Goal: Task Accomplishment & Management: Use online tool/utility

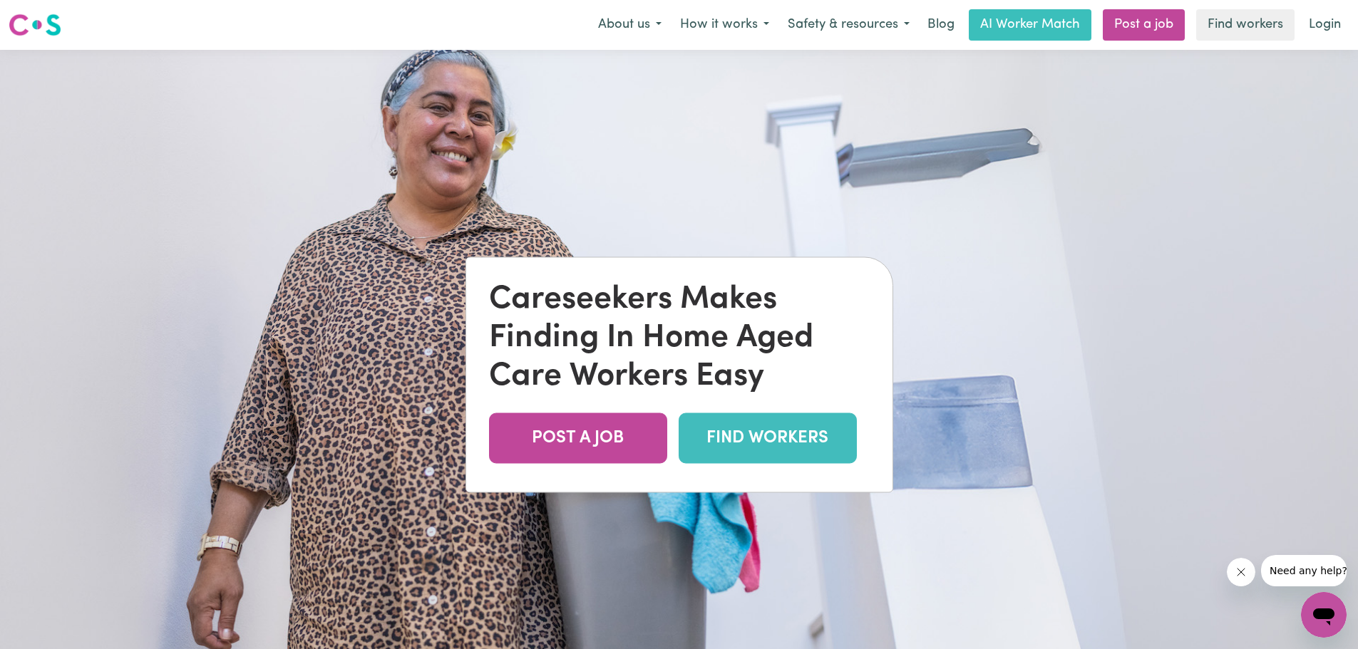
click at [751, 433] on link "FIND WORKERS" at bounding box center [768, 438] width 178 height 51
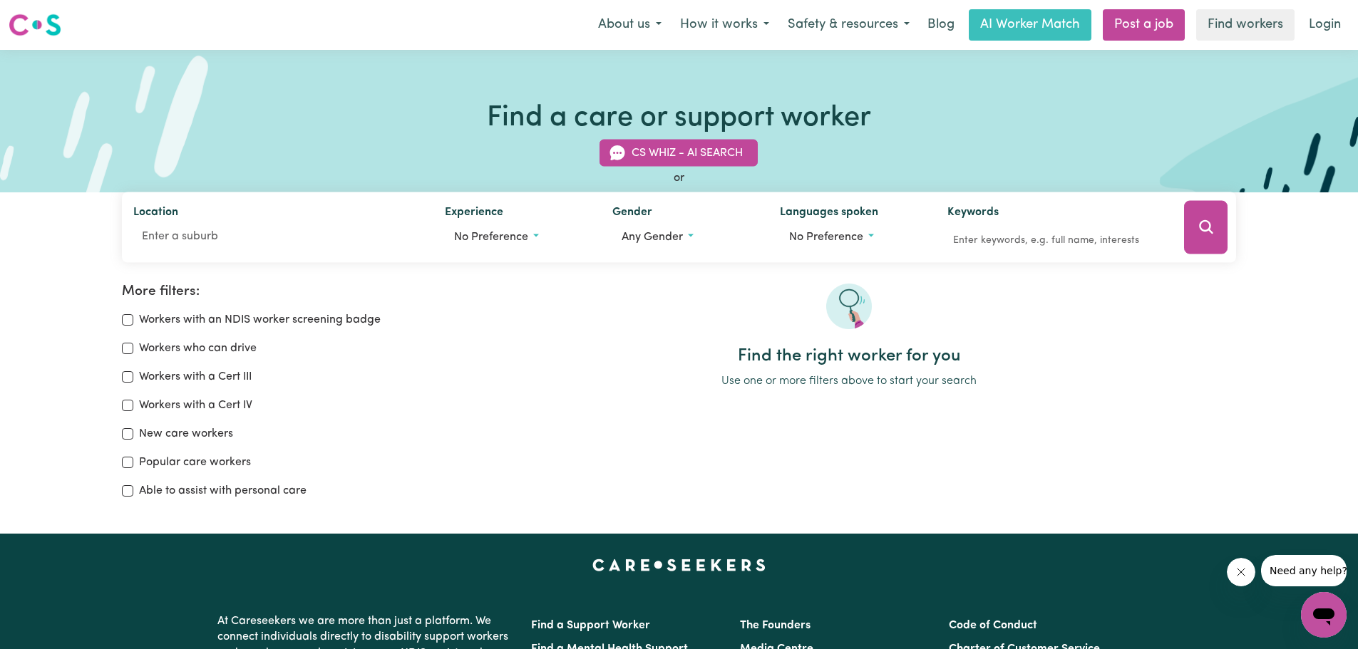
click at [225, 380] on label "Workers with a Cert III" at bounding box center [195, 377] width 113 height 17
click at [133, 380] on input "Workers with a Cert III" at bounding box center [127, 376] width 11 height 11
checkbox input "true"
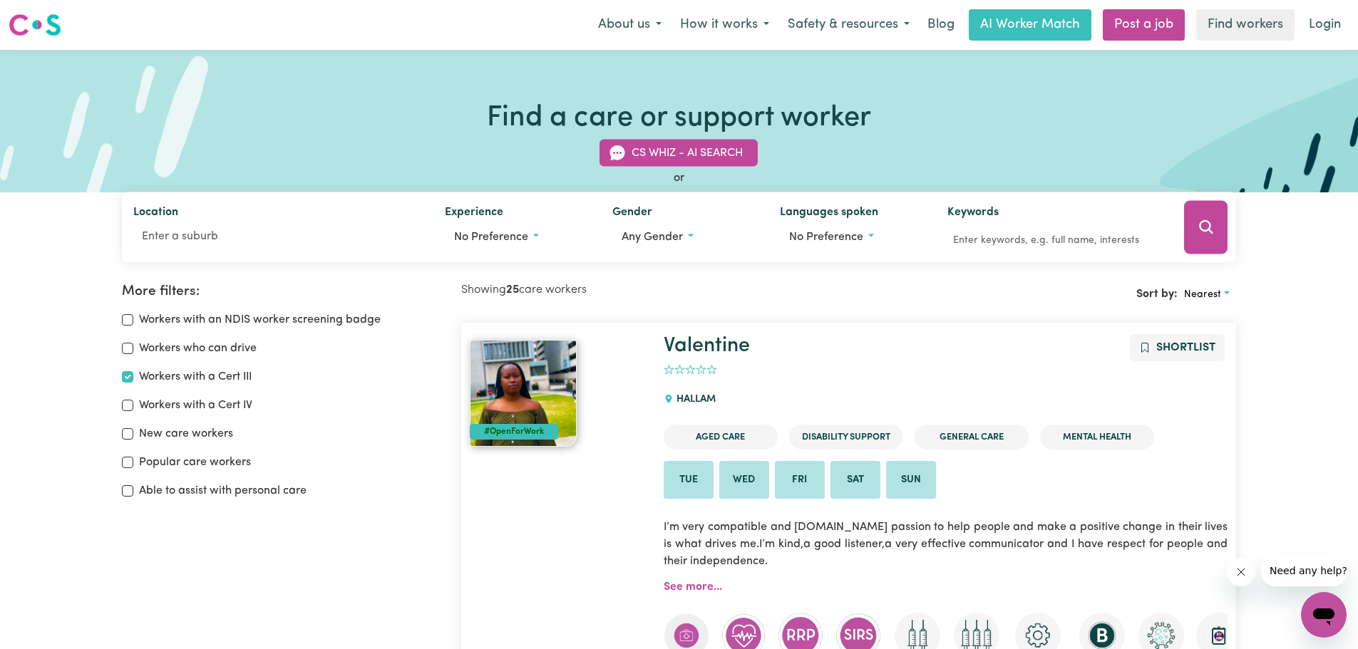
click at [656, 237] on span "Any gender" at bounding box center [652, 237] width 61 height 11
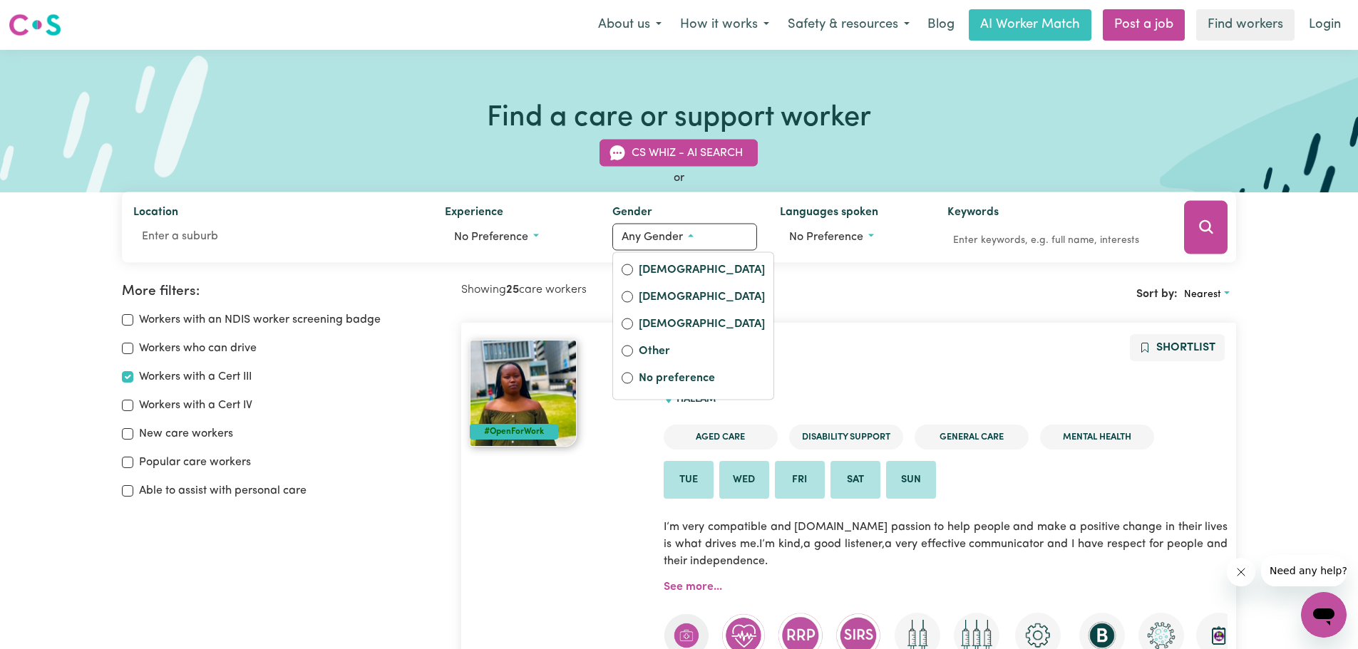
click at [661, 271] on label "Female" at bounding box center [702, 272] width 126 height 20
click at [633, 271] on input "Female" at bounding box center [627, 269] width 11 height 11
radio input "true"
click at [349, 244] on input "Location" at bounding box center [276, 237] width 286 height 26
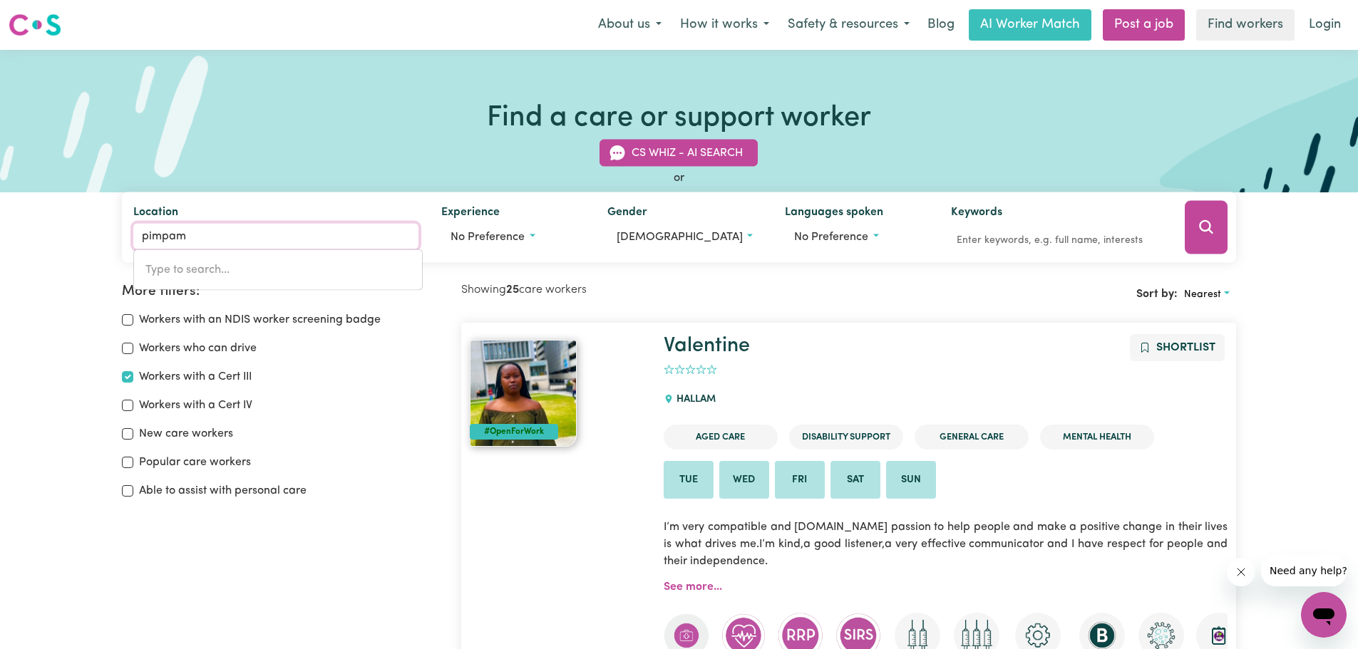
type input "pimpama"
type input "pimpama, Queensland, 4209"
click at [326, 276] on link "PIMPAMA , Queensland, 4209" at bounding box center [278, 270] width 288 height 29
click at [1194, 227] on button "Search" at bounding box center [1206, 227] width 43 height 53
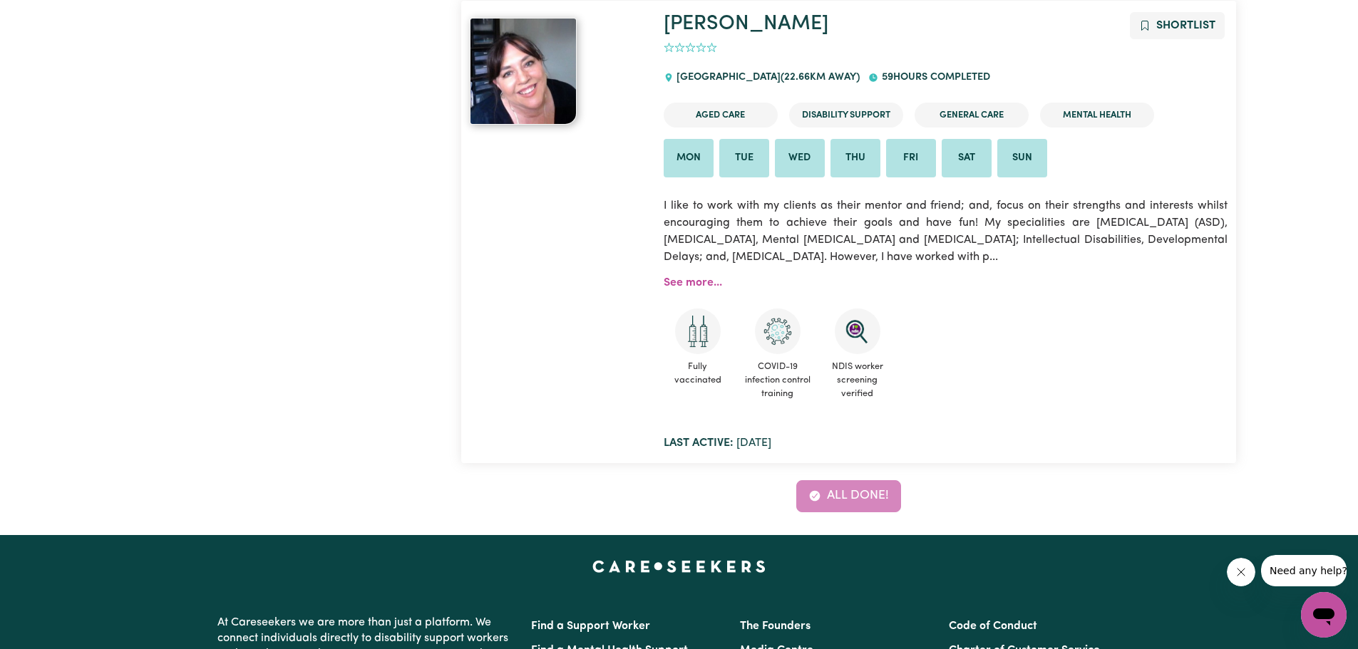
scroll to position [5727, 0]
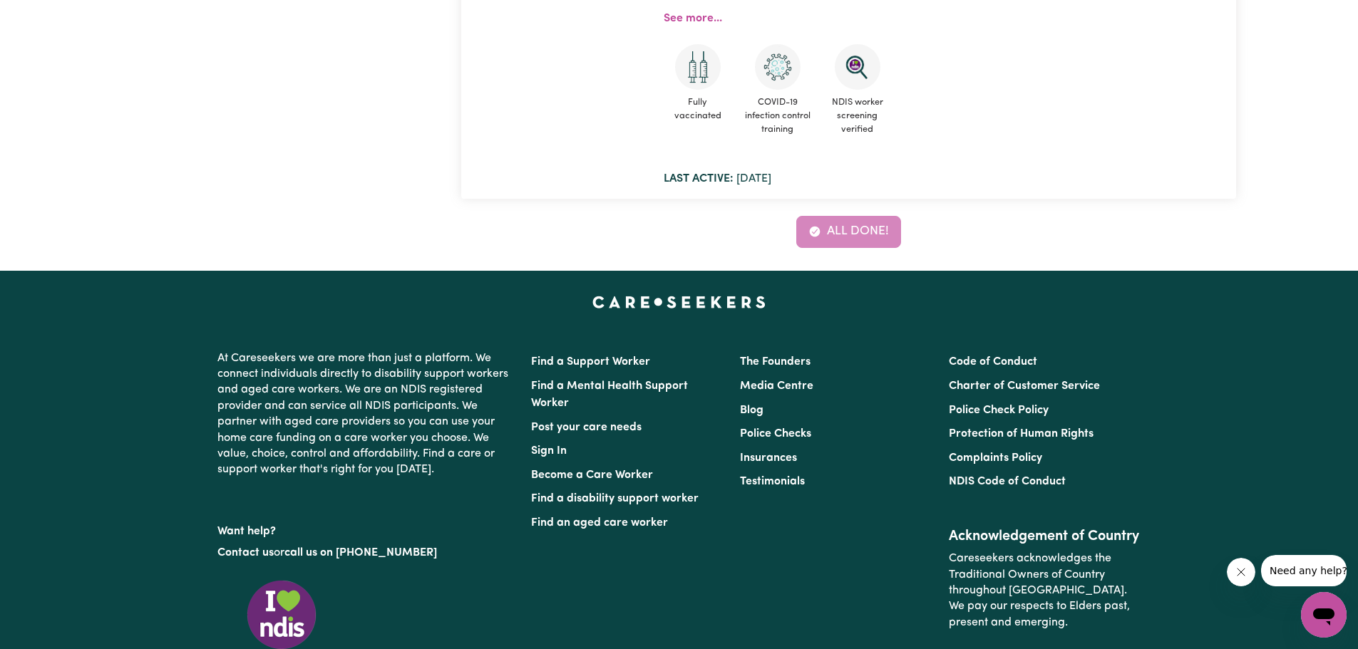
click at [865, 230] on div "All done!" at bounding box center [848, 231] width 775 height 31
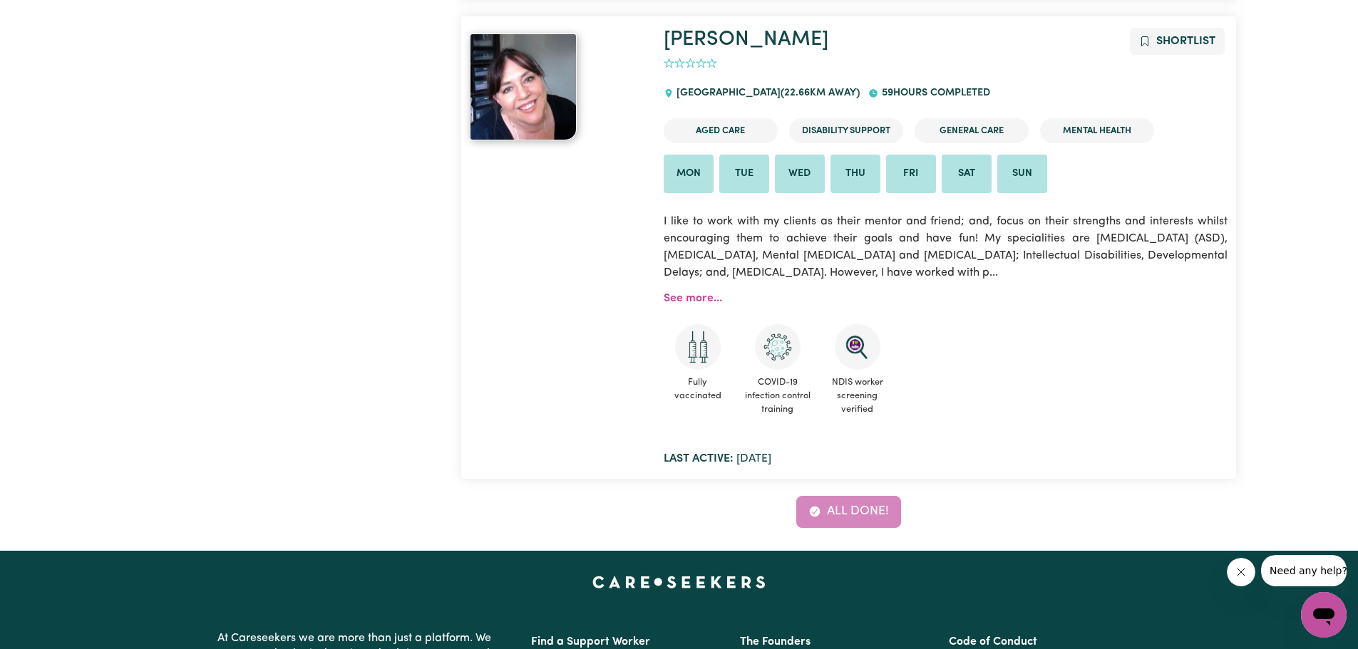
scroll to position [5442, 0]
